Goal: Information Seeking & Learning: Learn about a topic

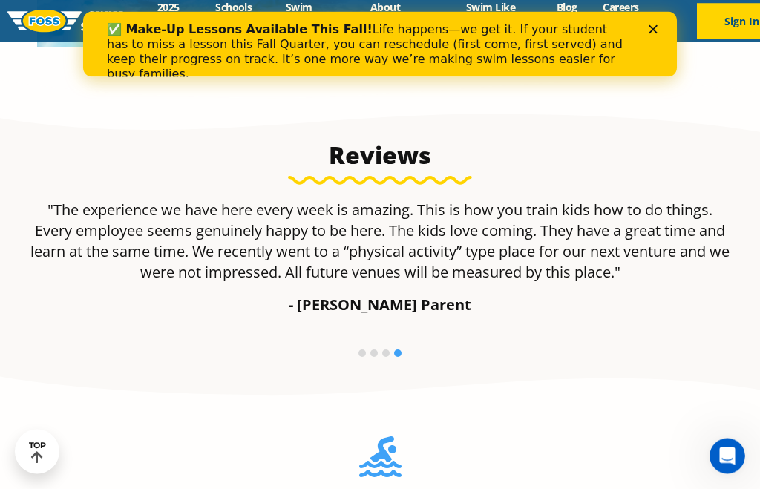
scroll to position [858, 0]
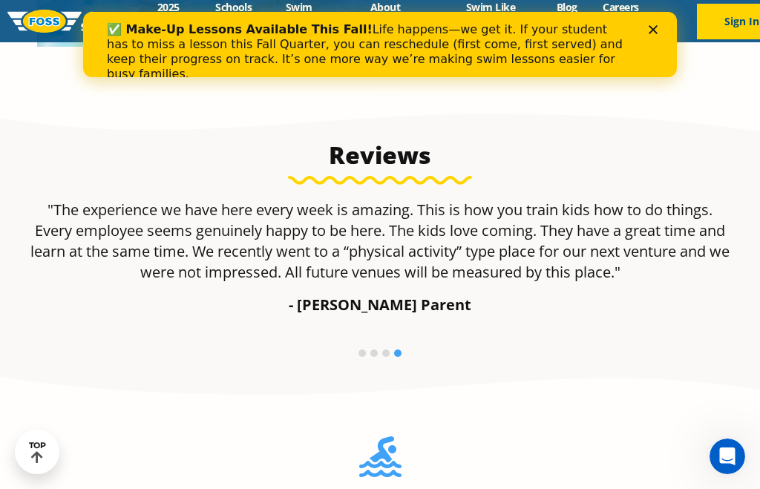
click at [662, 19] on div "✅ Make-Up Lessons Available This Fall! Life happens—we get it. If your student …" at bounding box center [380, 52] width 594 height 68
click at [659, 30] on div "Close" at bounding box center [656, 29] width 15 height 9
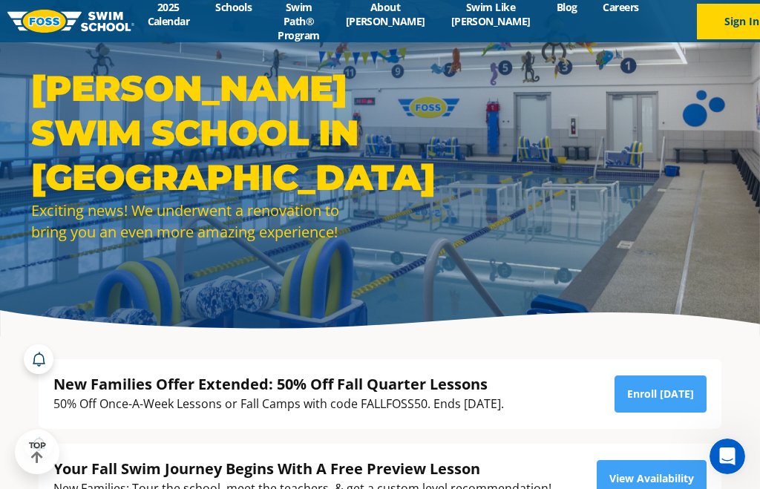
scroll to position [0, 0]
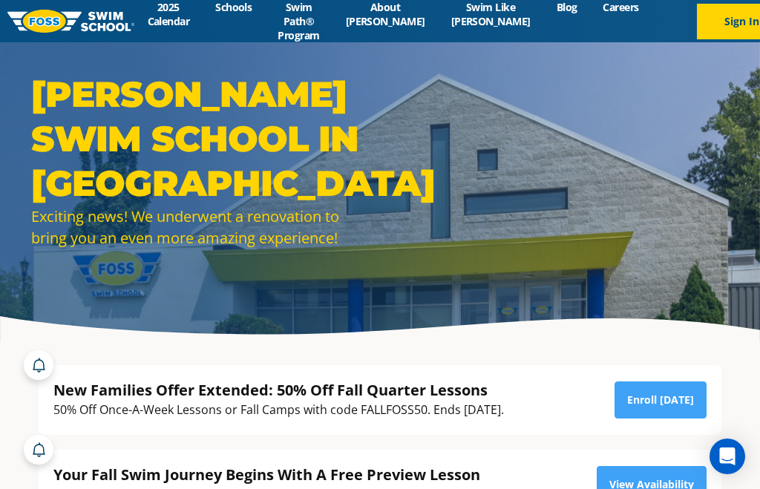
click at [173, 18] on link "2025 Calendar" at bounding box center [168, 14] width 68 height 28
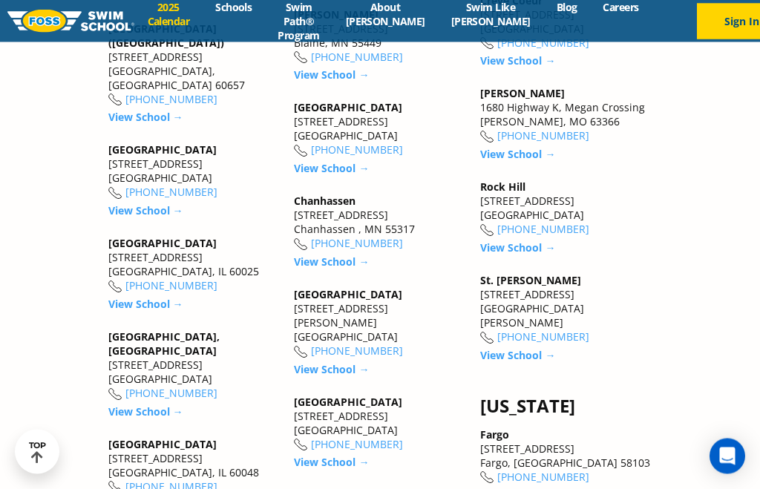
scroll to position [1475, 0]
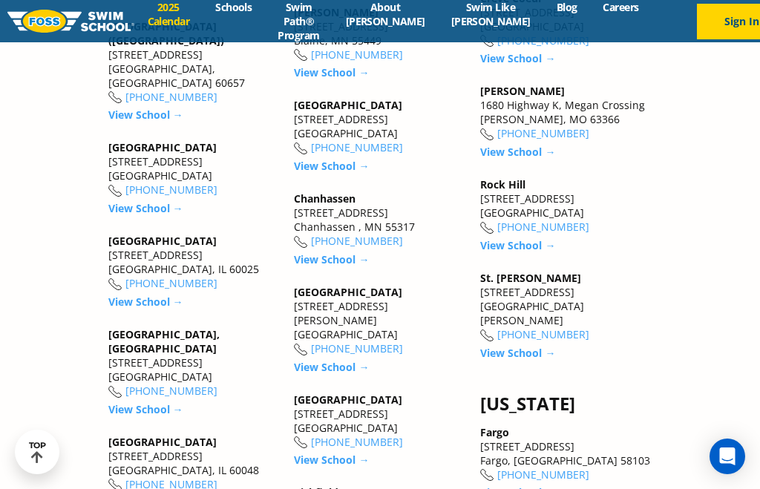
click at [352, 267] on link "View School →" at bounding box center [331, 259] width 75 height 14
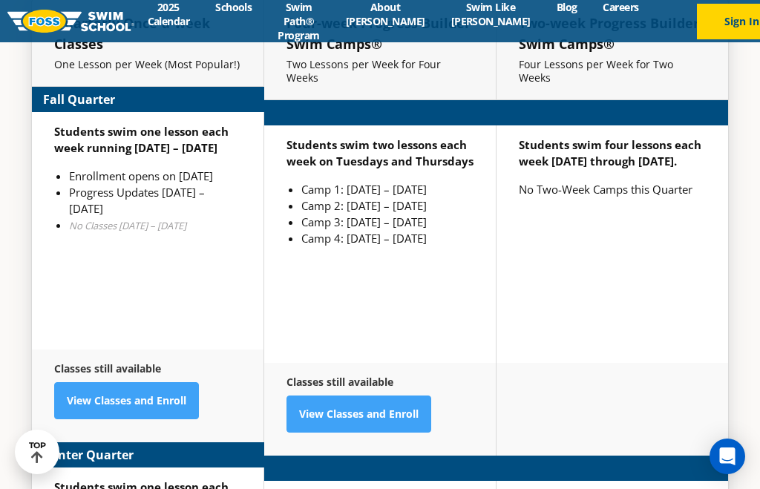
scroll to position [3434, 0]
